Goal: Transaction & Acquisition: Purchase product/service

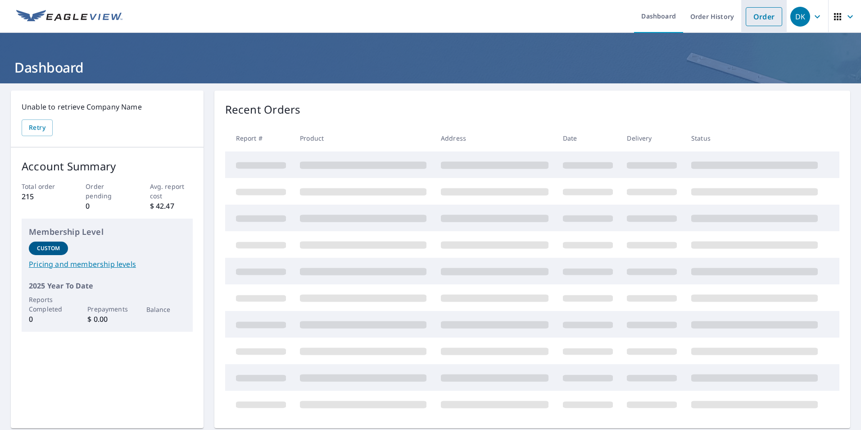
click at [746, 17] on link "Order" at bounding box center [764, 16] width 36 height 19
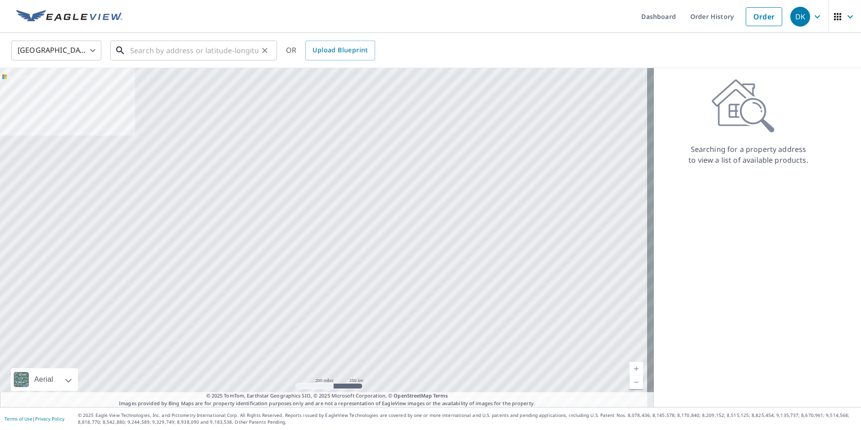
click at [138, 53] on input "text" at bounding box center [194, 50] width 128 height 25
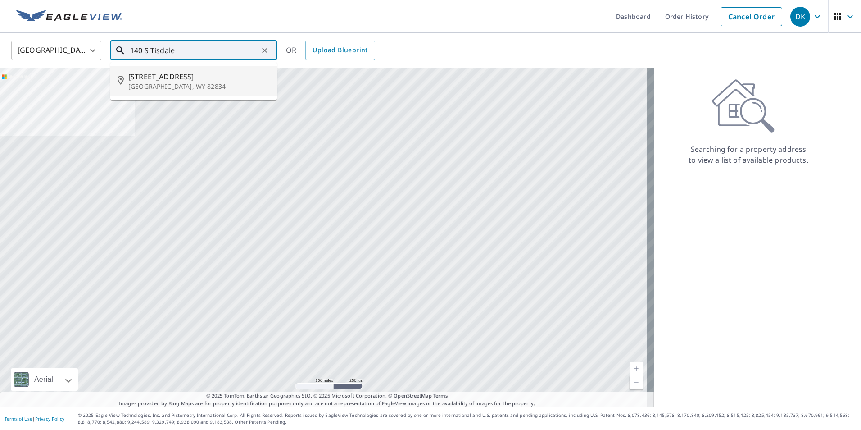
click at [138, 82] on p "[GEOGRAPHIC_DATA], WY 82834" at bounding box center [198, 86] width 141 height 9
type input "[STREET_ADDRESS]"
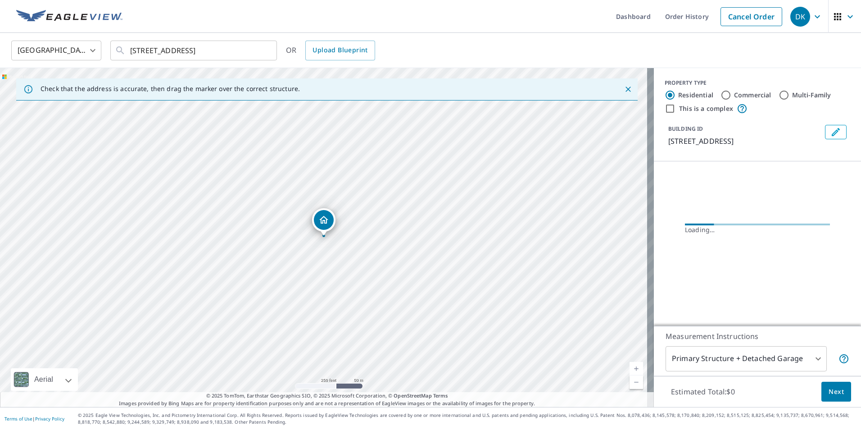
click at [630, 367] on link "Current Level 17, Zoom In" at bounding box center [637, 369] width 14 height 14
click at [630, 367] on link "Current Level 18, Zoom In" at bounding box center [637, 369] width 14 height 14
click at [630, 367] on link "Current Level 18.825096504444872, Zoom In Disabled" at bounding box center [637, 369] width 14 height 14
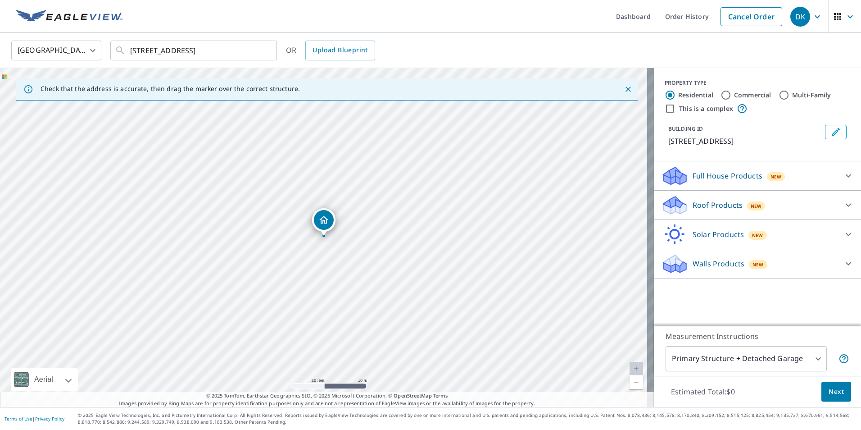
click at [693, 204] on p "Roof Products" at bounding box center [718, 204] width 50 height 11
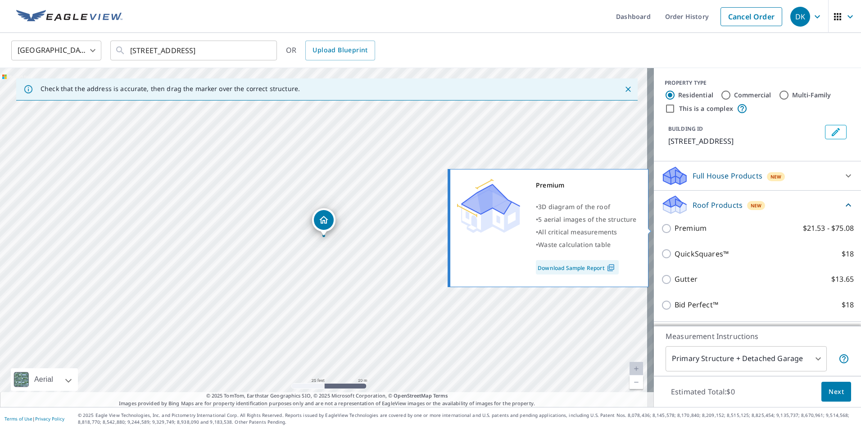
click at [677, 227] on p "Premium" at bounding box center [691, 227] width 32 height 11
click at [675, 227] on input "Premium $21.53 - $75.08" at bounding box center [668, 228] width 14 height 11
checkbox input "true"
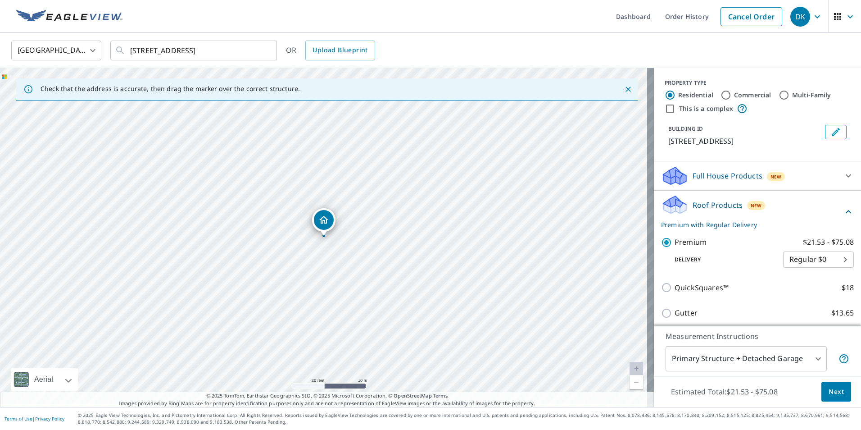
click at [829, 386] on span "Next" at bounding box center [836, 391] width 15 height 11
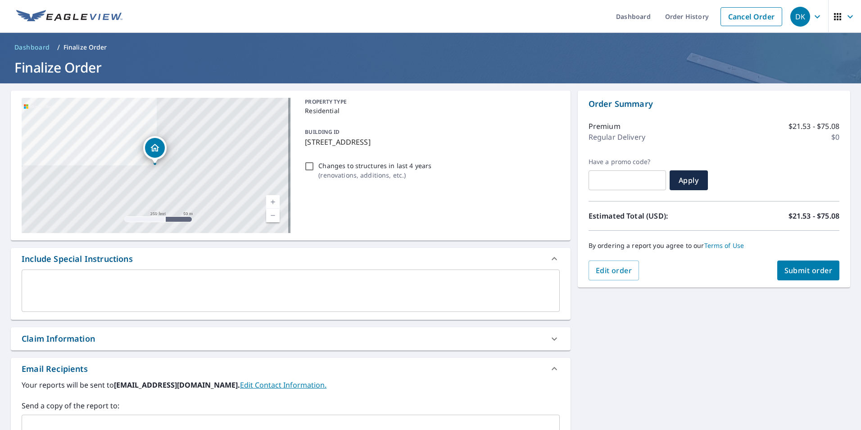
click at [793, 265] on button "Submit order" at bounding box center [808, 270] width 63 height 20
checkbox input "true"
